Goal: Use online tool/utility: Utilize a website feature to perform a specific function

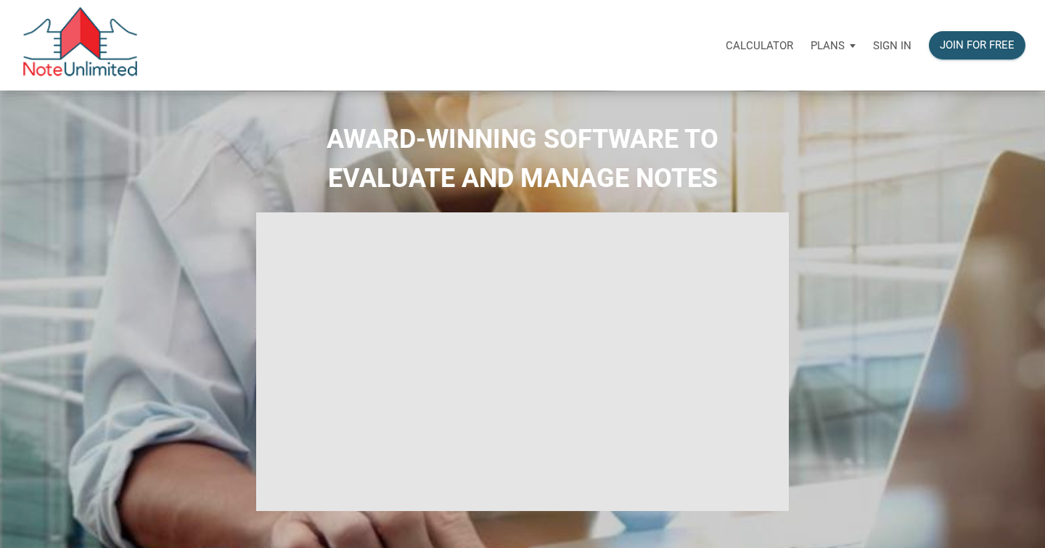
select select
type input "Introduction to new features"
select select
click at [761, 39] on p "Calculator" at bounding box center [758, 45] width 67 height 13
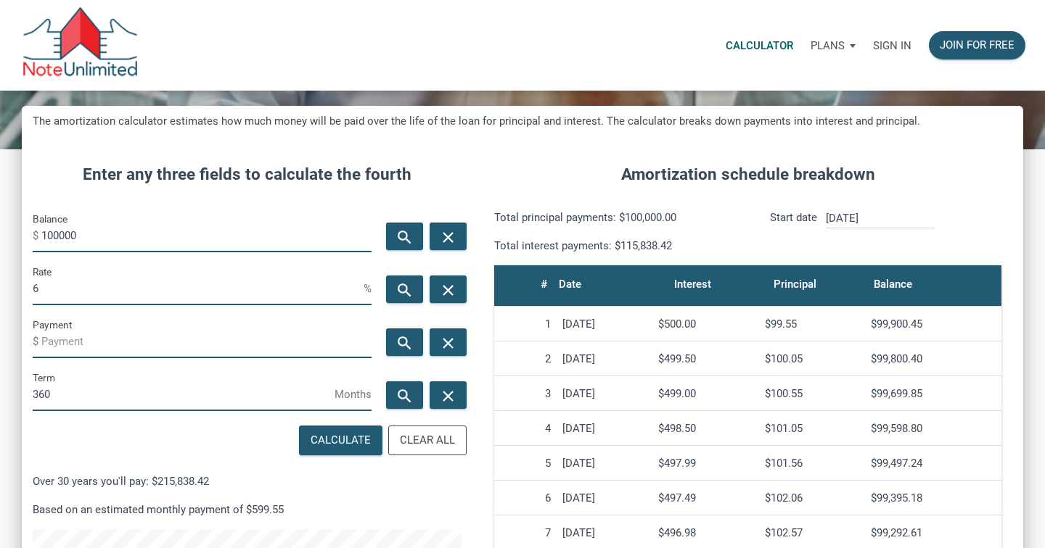
scroll to position [161, 0]
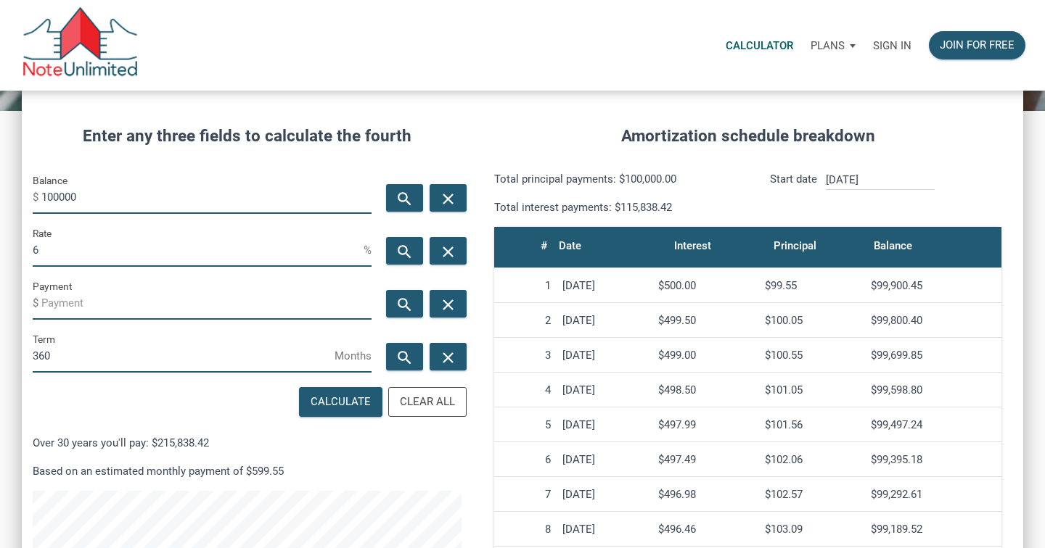
click at [118, 197] on input "100000" at bounding box center [206, 197] width 330 height 33
type input "104000"
click at [77, 250] on input "6" at bounding box center [198, 250] width 331 height 33
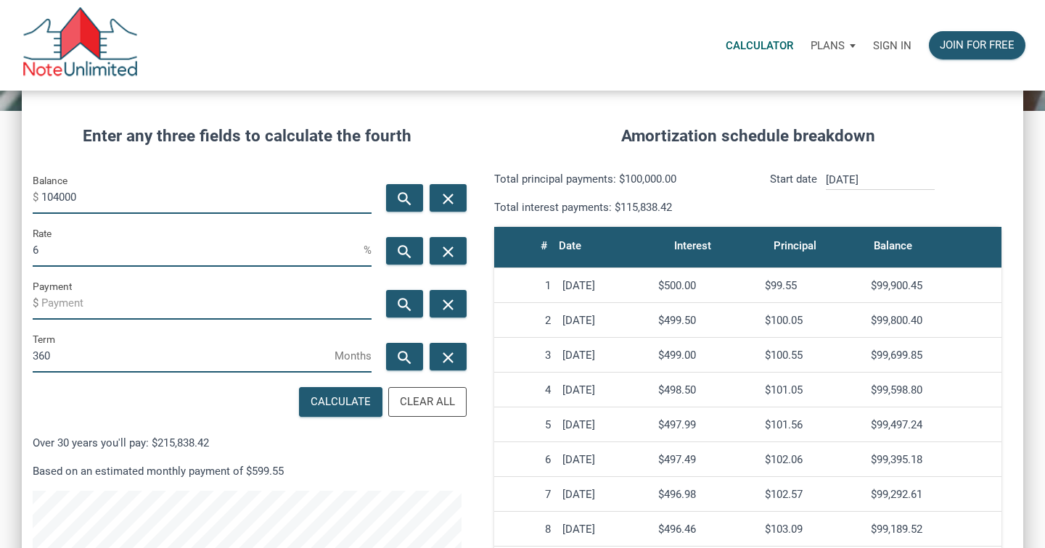
click at [77, 250] on input "6" at bounding box center [198, 250] width 331 height 33
type input "3.75"
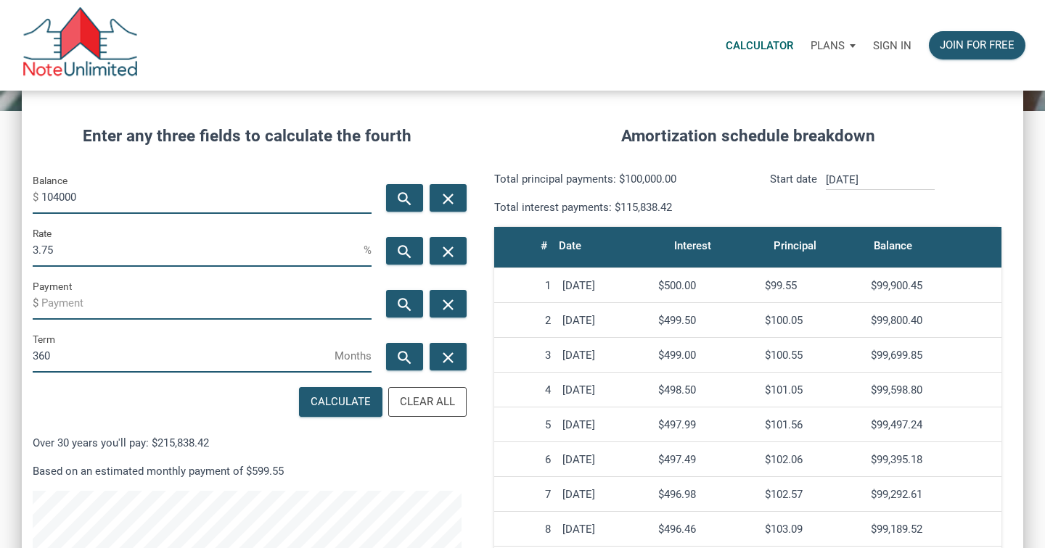
drag, startPoint x: 106, startPoint y: 196, endPoint x: 24, endPoint y: 196, distance: 82.0
click at [24, 196] on div "Balance $ 104000" at bounding box center [202, 198] width 361 height 53
click at [308, 107] on div "Enter any three fields to calculate the fourth Balance $ 104000 search close Ra…" at bounding box center [247, 434] width 450 height 664
click at [204, 297] on input "Payment" at bounding box center [206, 303] width 330 height 33
click at [355, 407] on div "Calculate" at bounding box center [340, 402] width 60 height 17
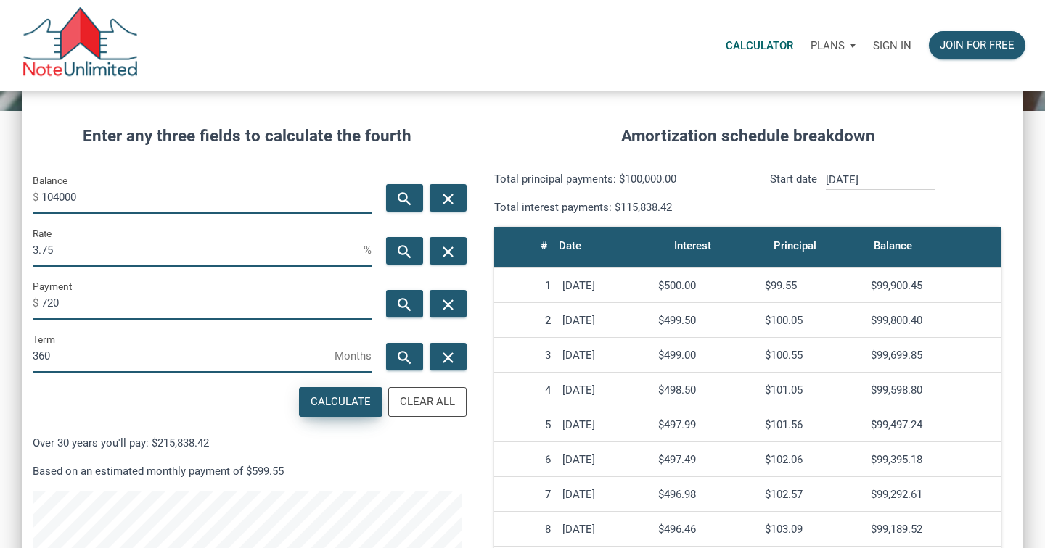
type input "-720"
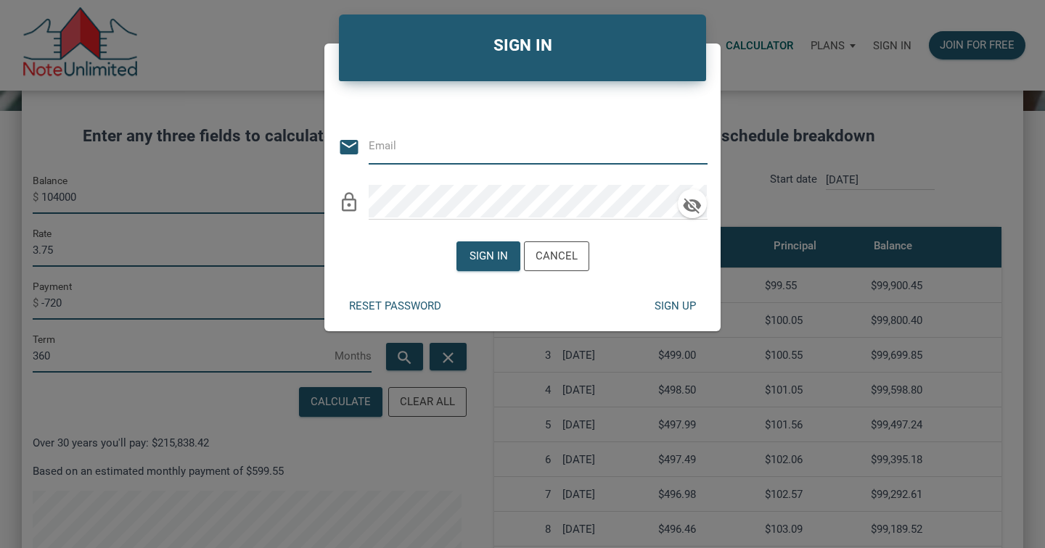
click at [404, 146] on input "email" at bounding box center [527, 146] width 317 height 33
type input "[EMAIL_ADDRESS][DOMAIN_NAME]"
click at [474, 222] on form "Or Be Classical email [EMAIL_ADDRESS][DOMAIN_NAME] clear lock_outline Sign in C…" at bounding box center [522, 181] width 396 height 201
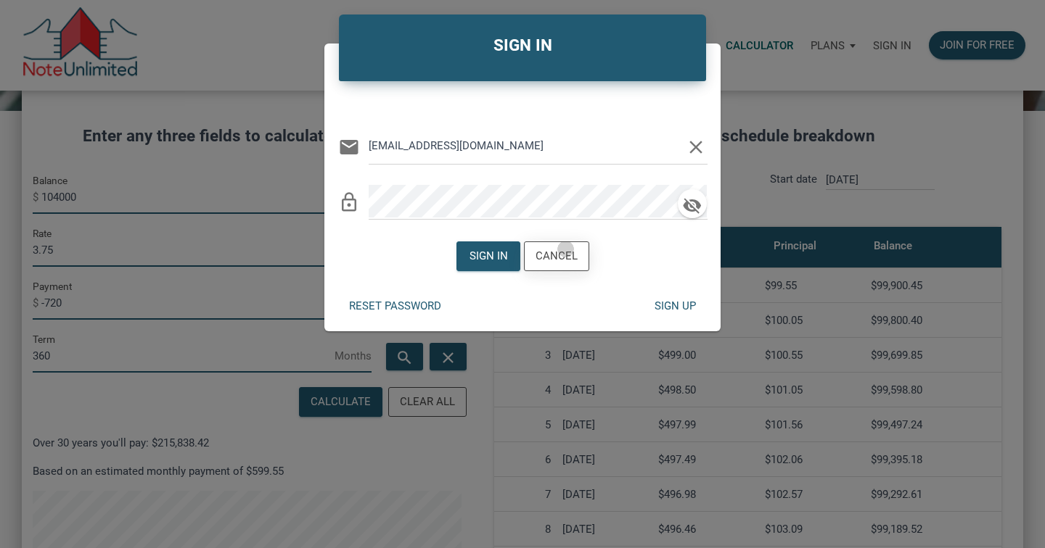
click at [566, 249] on div "Cancel" at bounding box center [556, 256] width 42 height 17
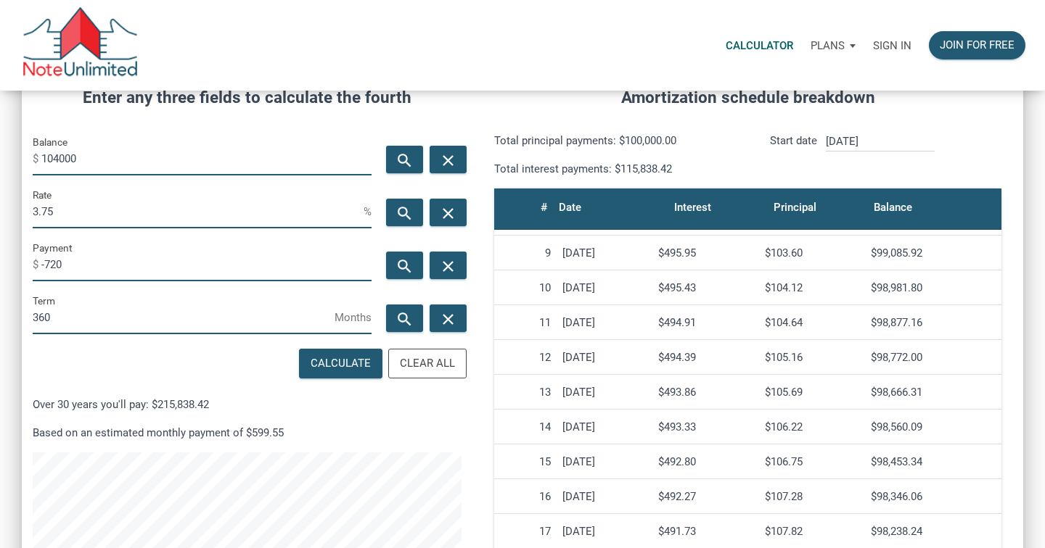
scroll to position [311, 0]
